Goal: Find specific page/section: Locate a particular part of the current website

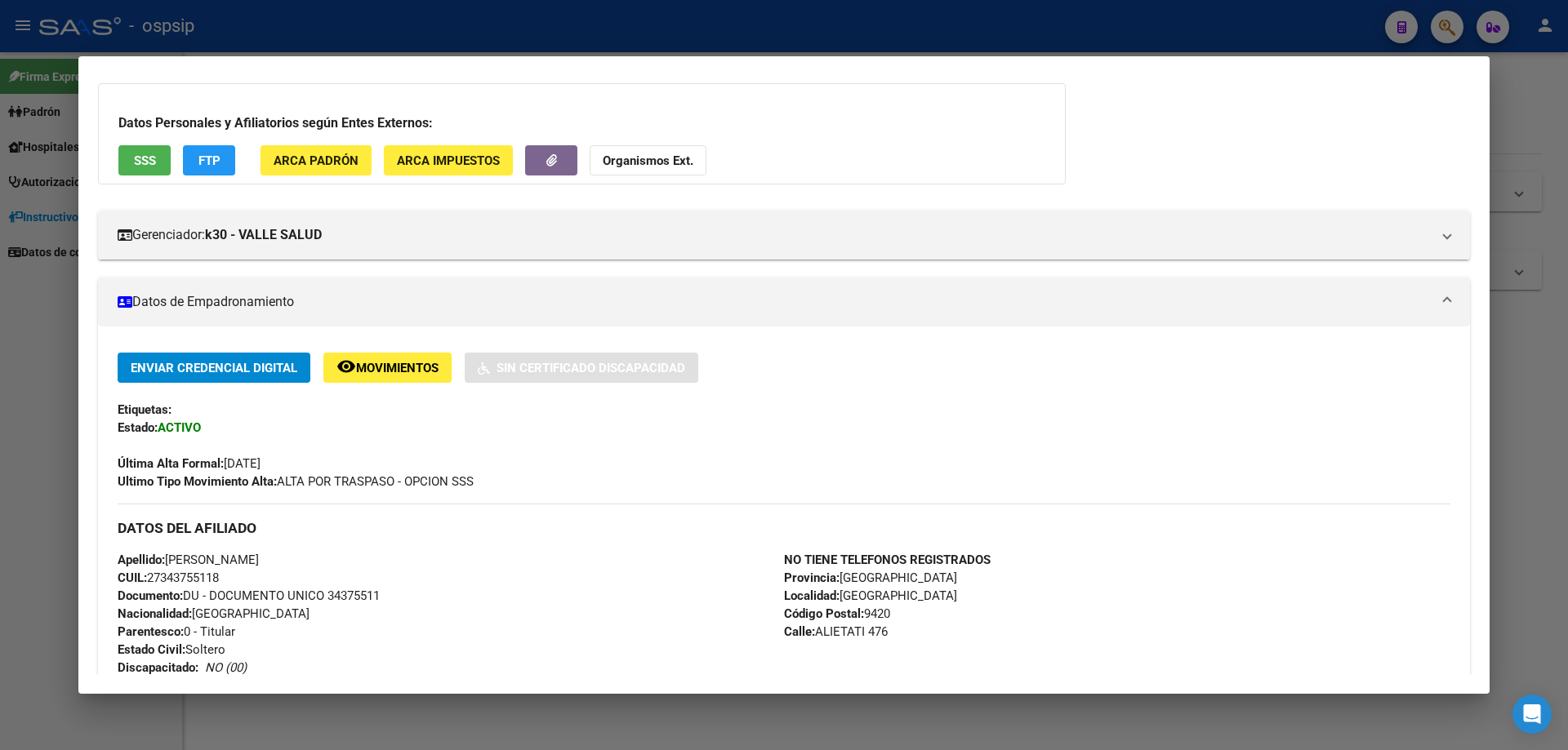
scroll to position [81, 0]
click at [739, 735] on div at bounding box center [784, 375] width 1568 height 750
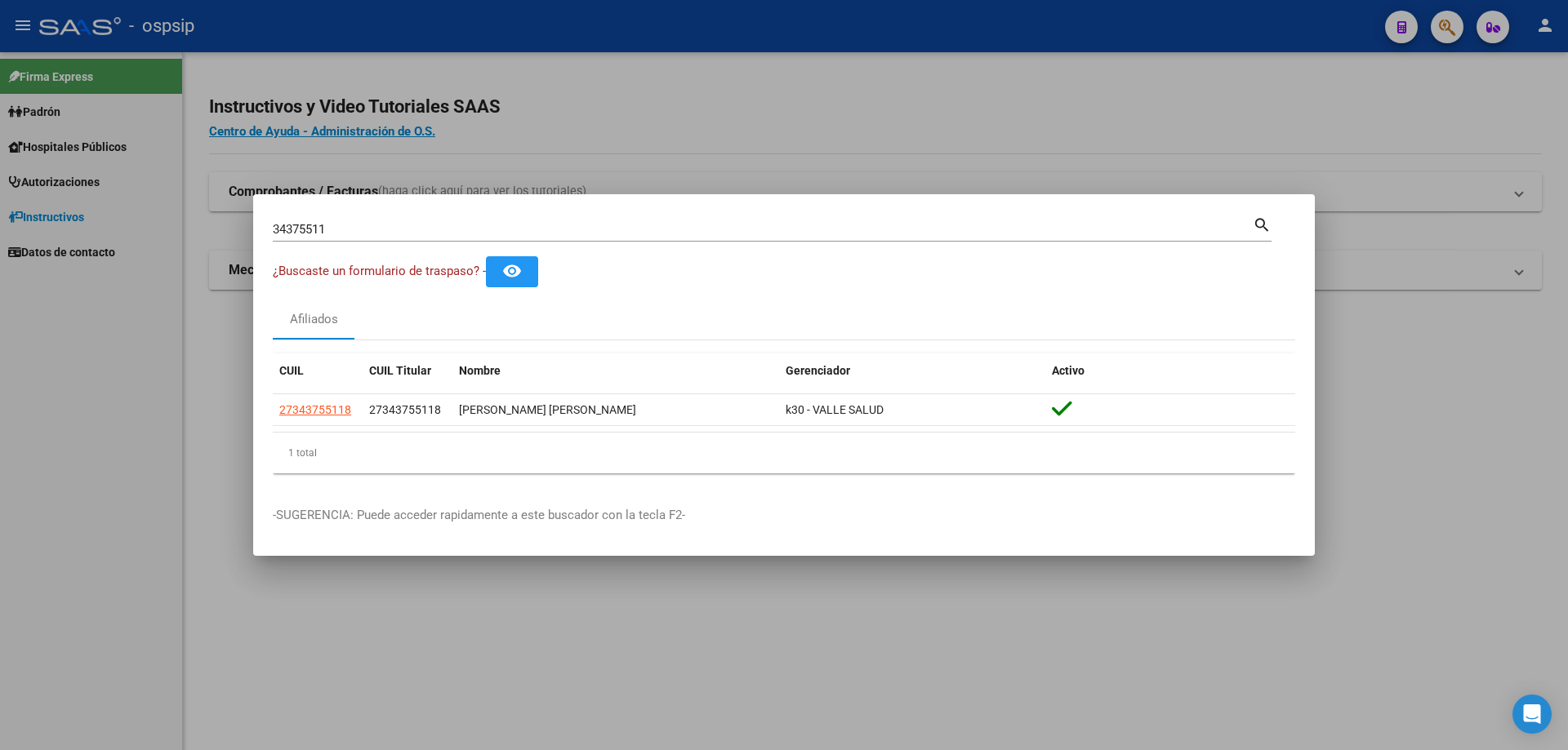
click at [421, 227] on input "34375511" at bounding box center [762, 229] width 980 height 14
type input "3"
click at [428, 230] on input "41065959" at bounding box center [762, 229] width 980 height 14
type input "41065959"
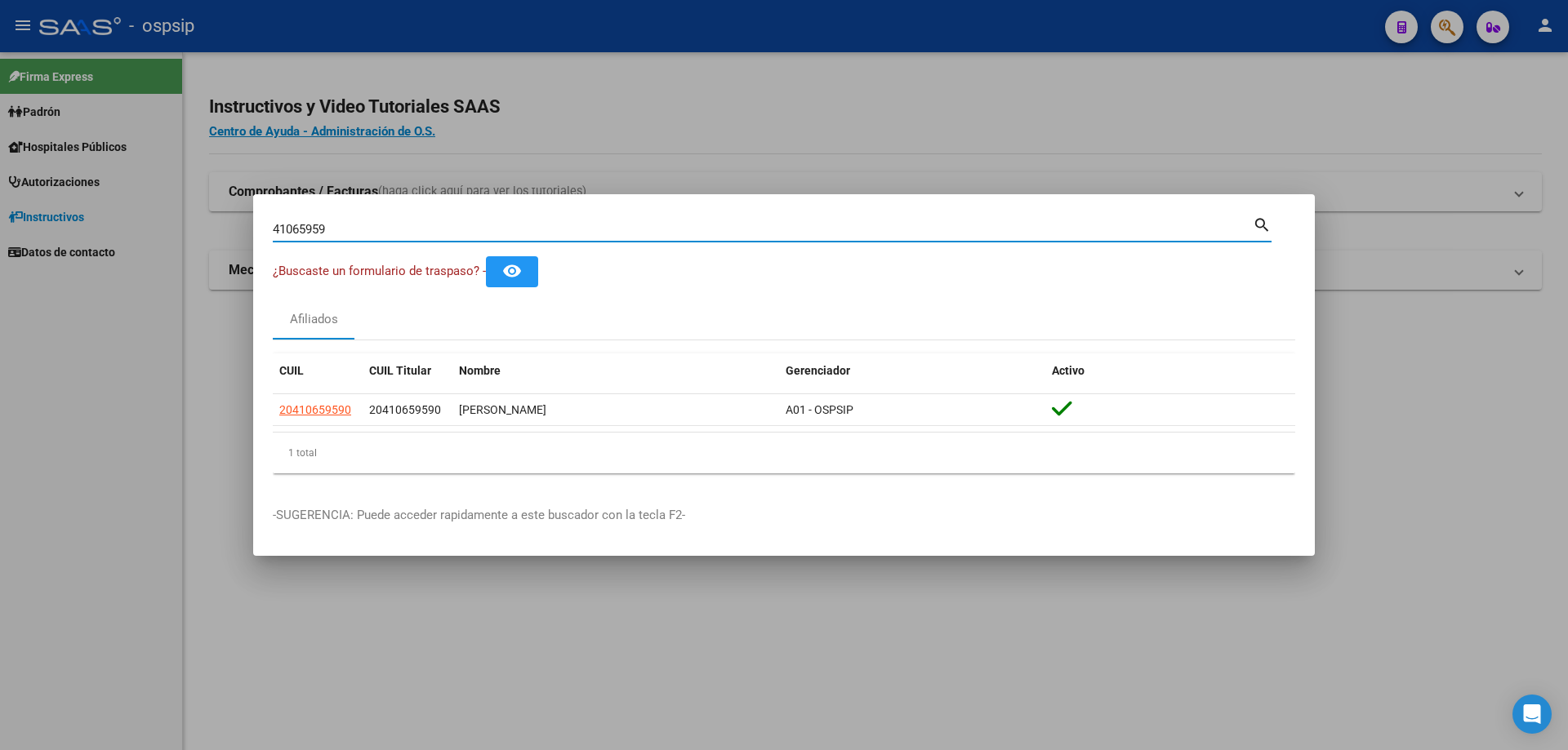
click at [342, 229] on input "41065959" at bounding box center [762, 229] width 980 height 14
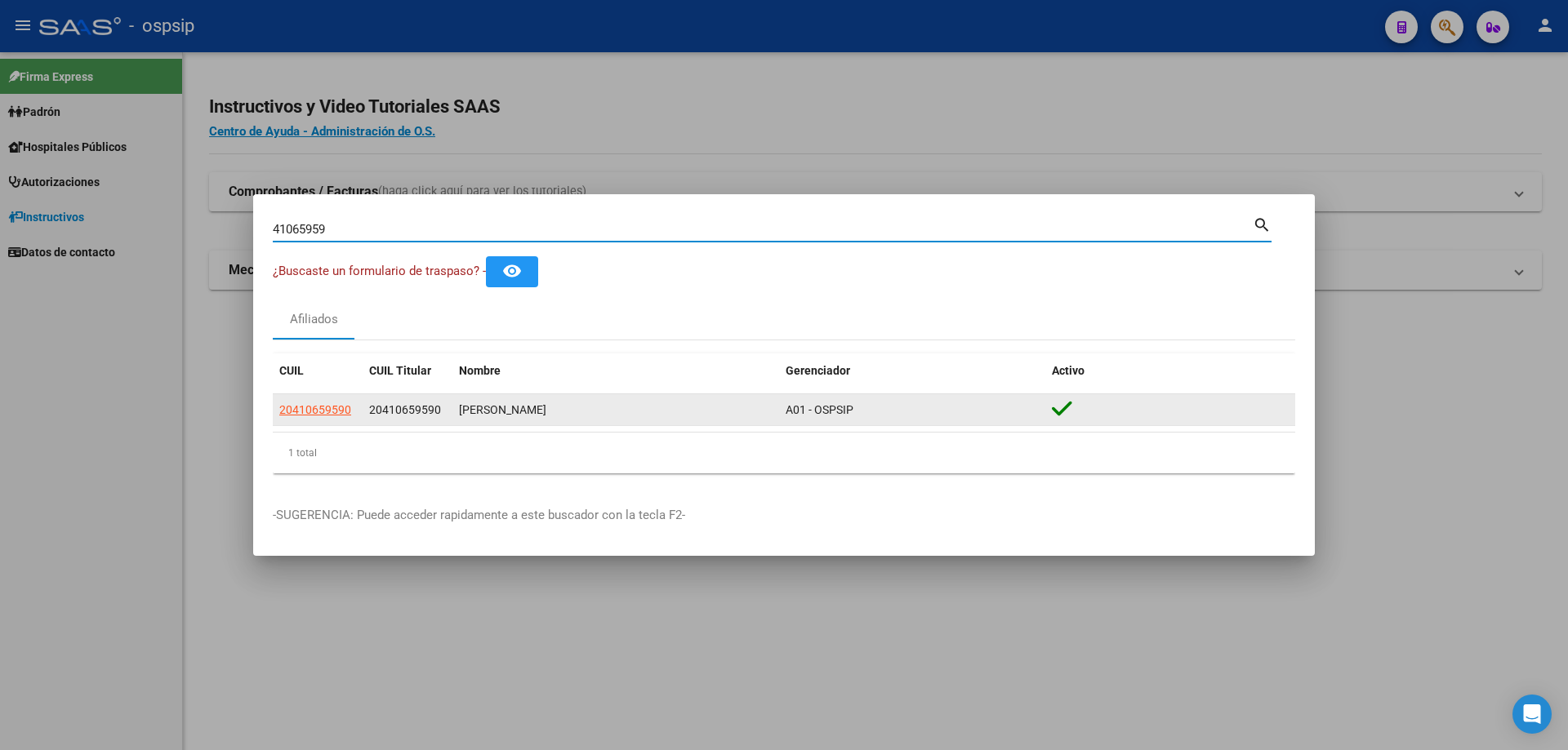
click at [586, 407] on div "[PERSON_NAME]" at bounding box center [616, 410] width 314 height 19
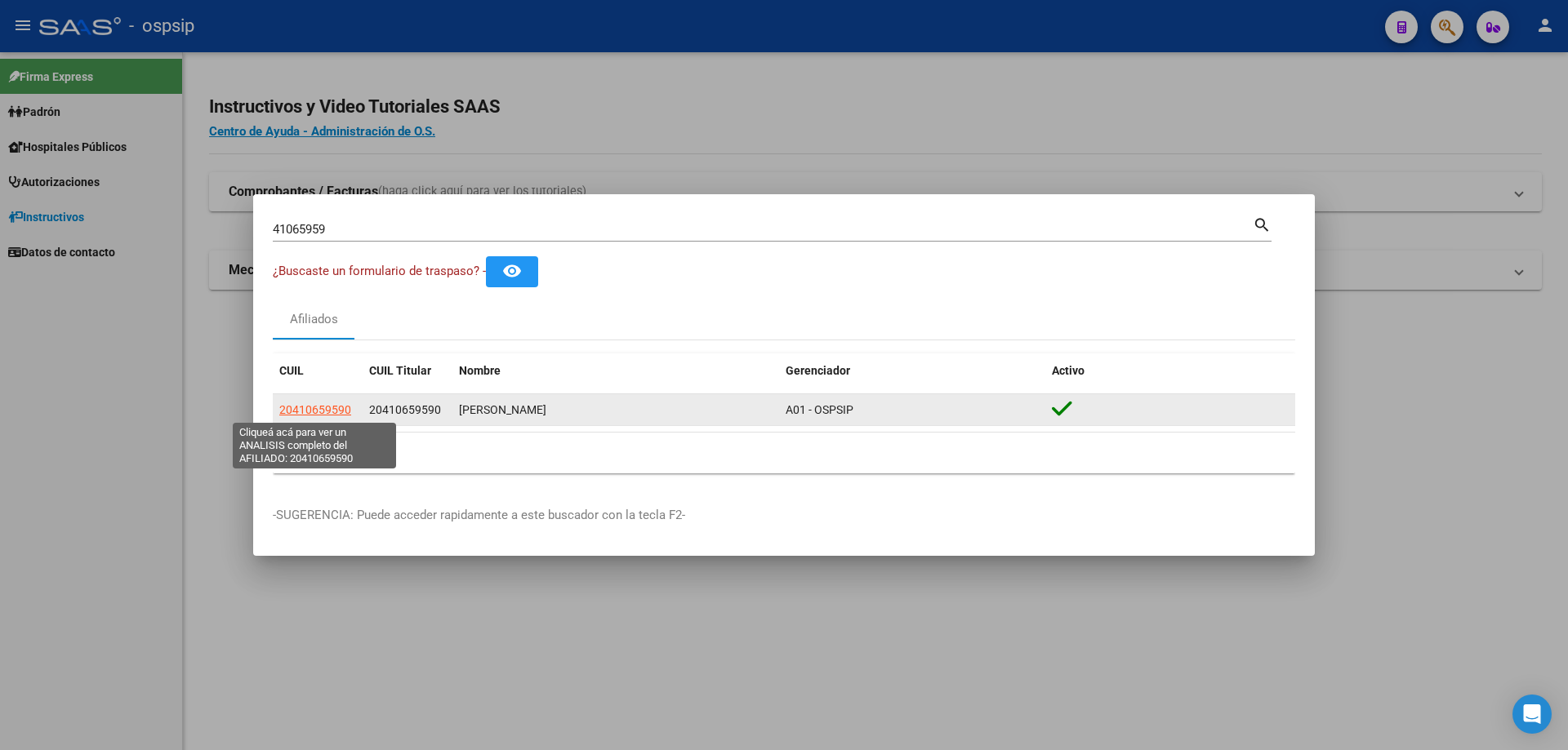
click at [311, 408] on span "20410659590" at bounding box center [315, 410] width 72 height 13
type textarea "20410659590"
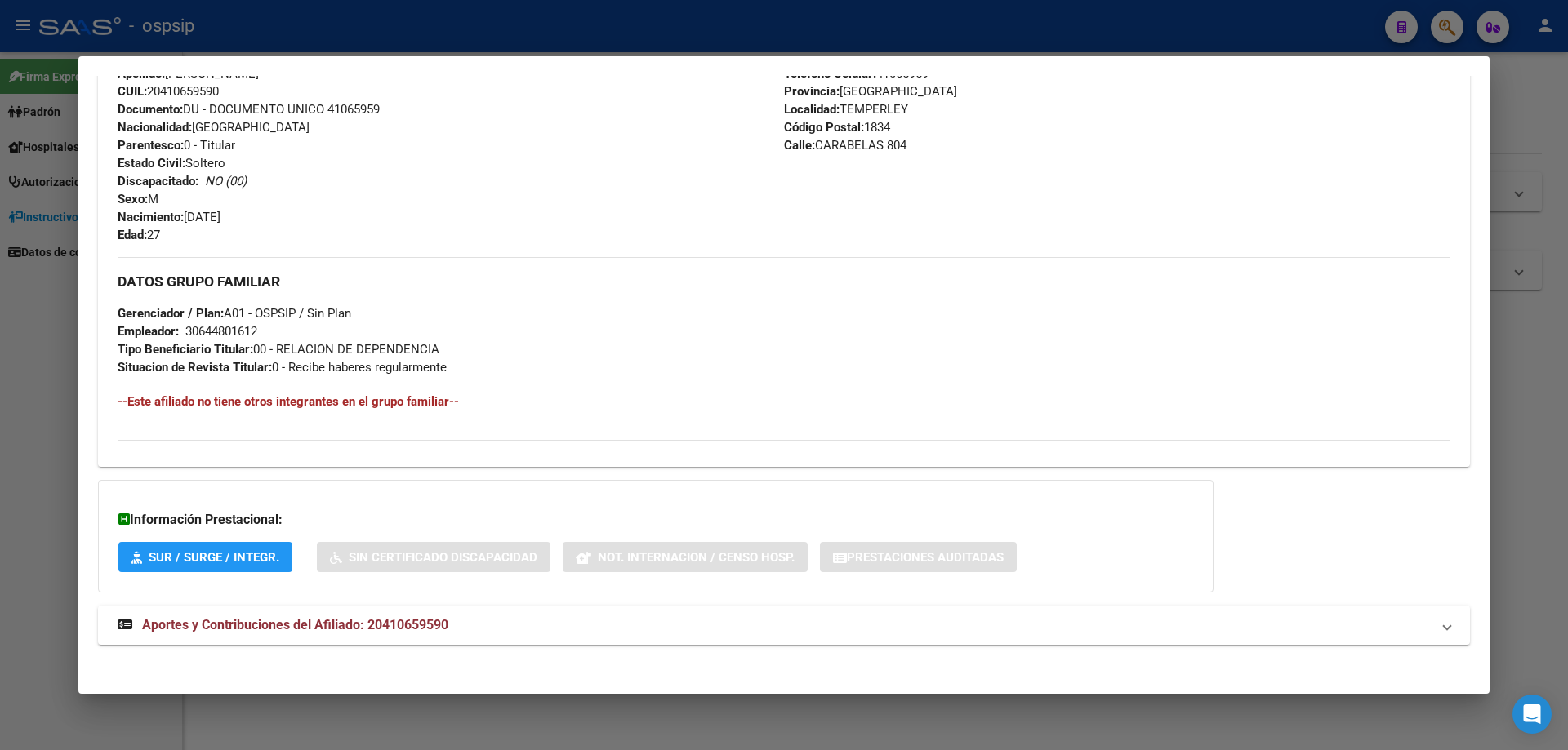
scroll to position [577, 0]
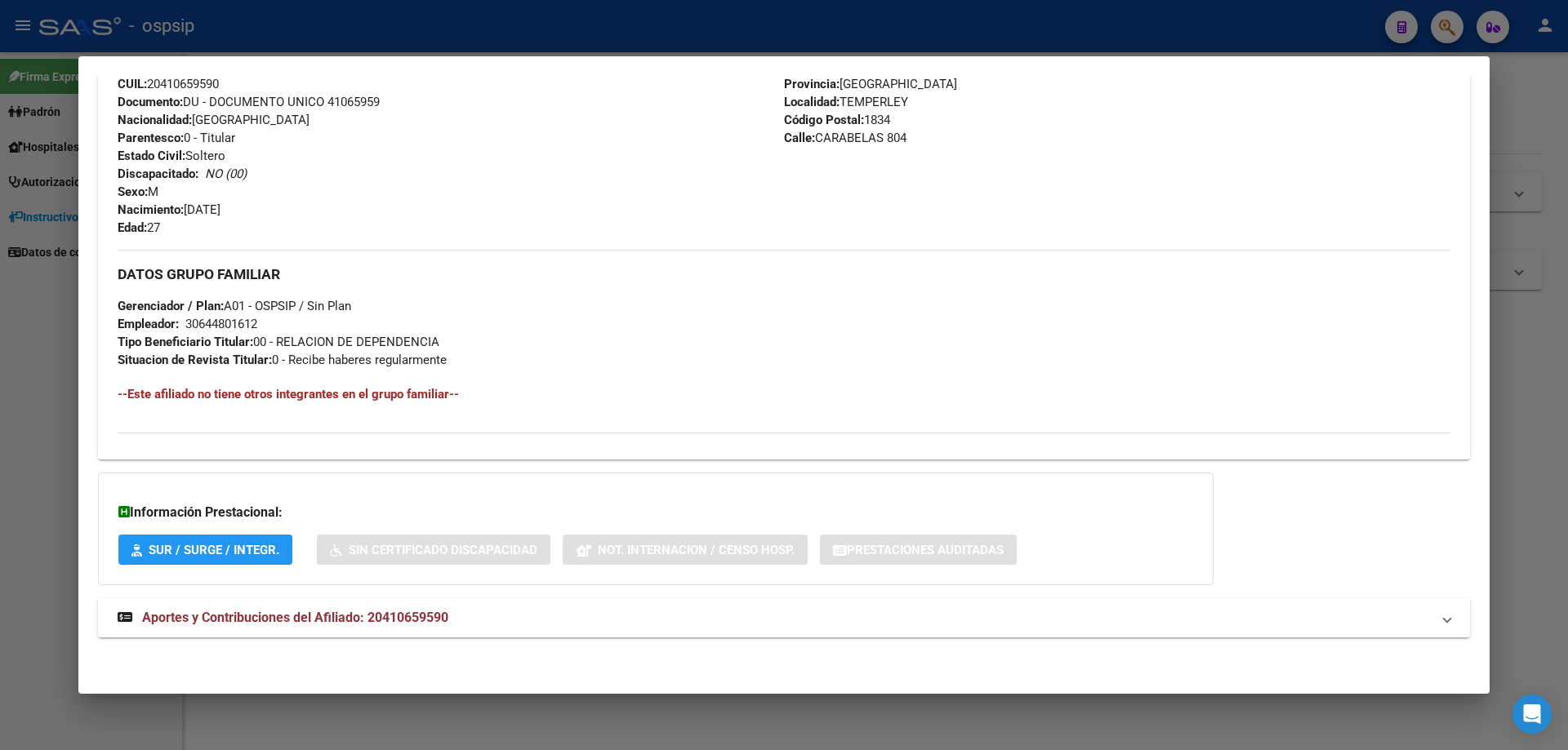
click at [352, 604] on mat-expansion-panel-header "Aportes y Contribuciones del Afiliado: 20410659590" at bounding box center [784, 618] width 1372 height 39
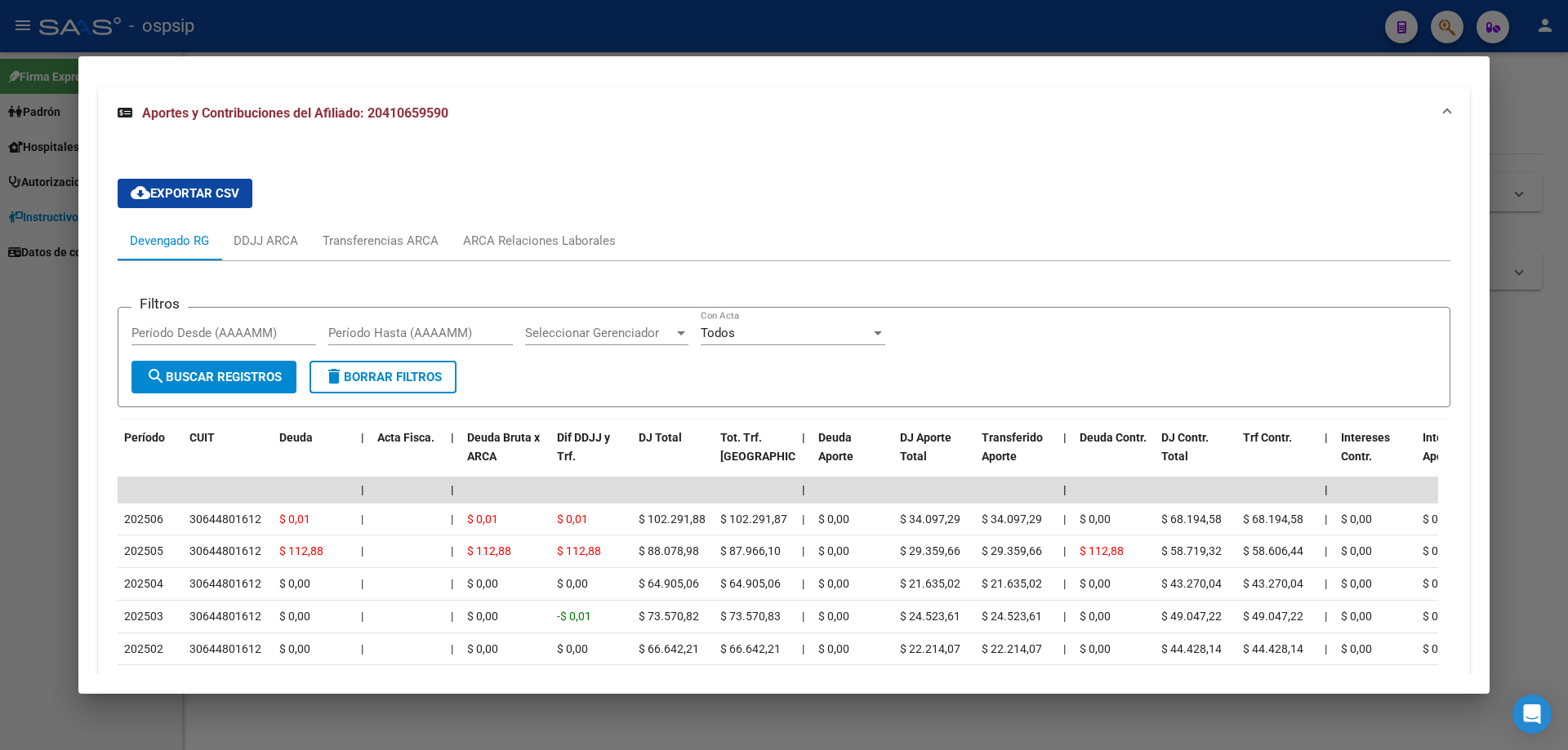
scroll to position [1251, 0]
